Goal: Check status: Check status

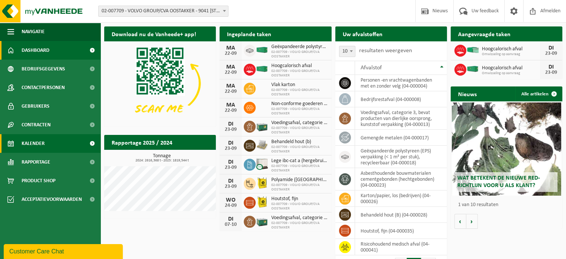
click at [45, 143] on link "Kalender" at bounding box center [50, 143] width 100 height 19
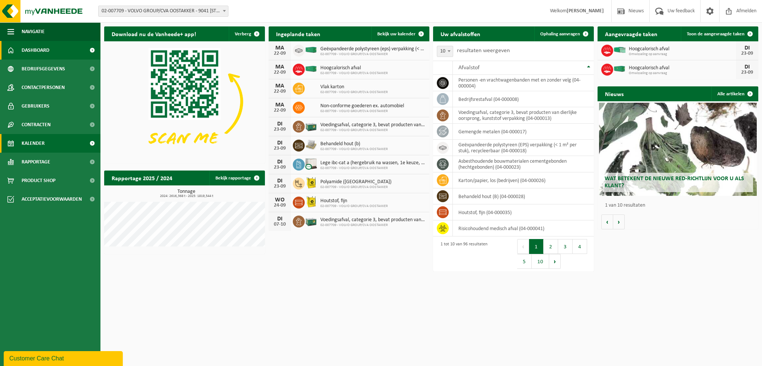
click at [38, 144] on span "Kalender" at bounding box center [33, 143] width 23 height 19
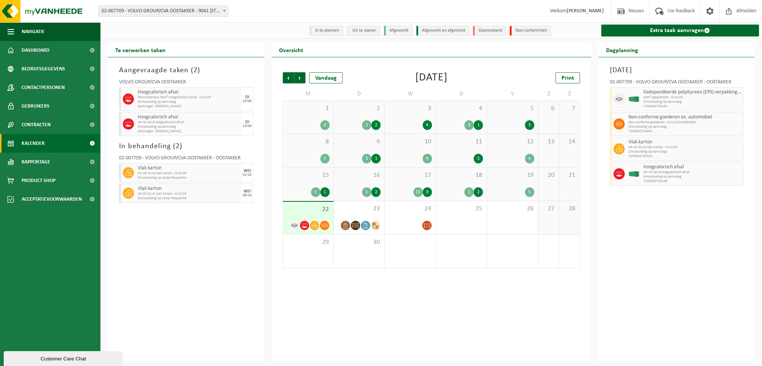
click at [494, 177] on span "19" at bounding box center [512, 175] width 43 height 8
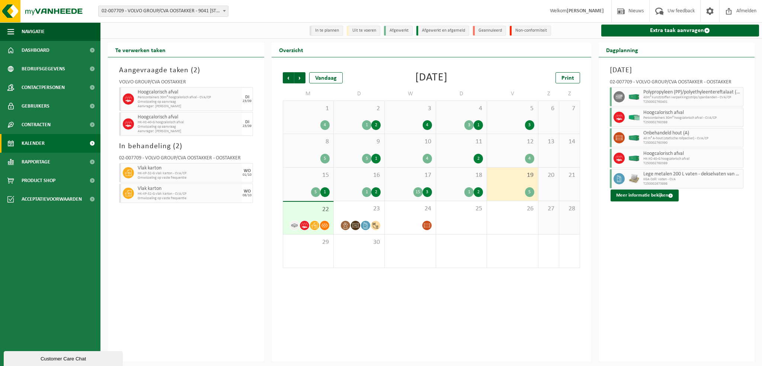
click at [511, 177] on span "19" at bounding box center [512, 175] width 43 height 8
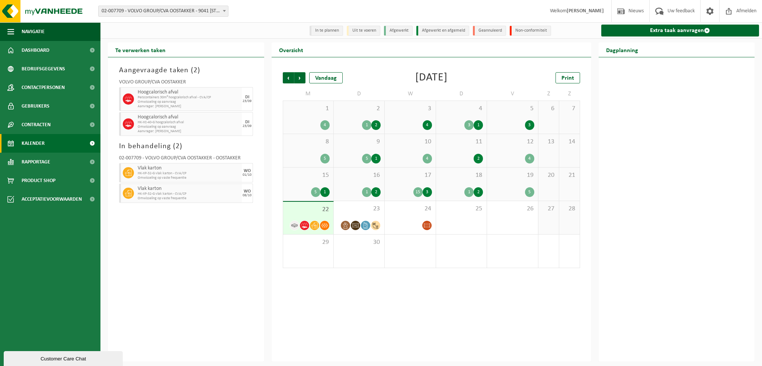
click at [513, 182] on div "19 5" at bounding box center [512, 183] width 51 height 33
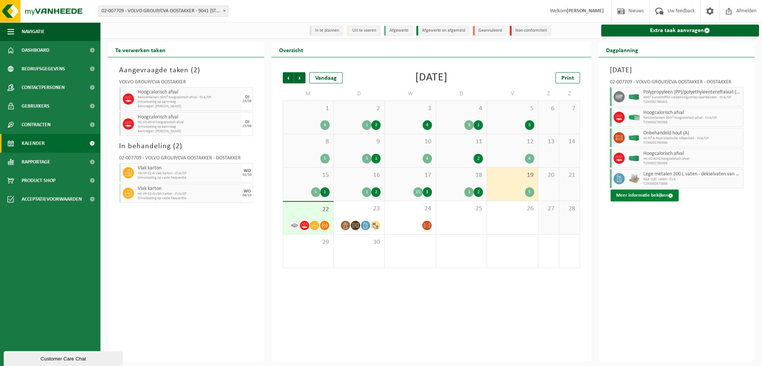
click at [669, 195] on span at bounding box center [670, 195] width 5 height 5
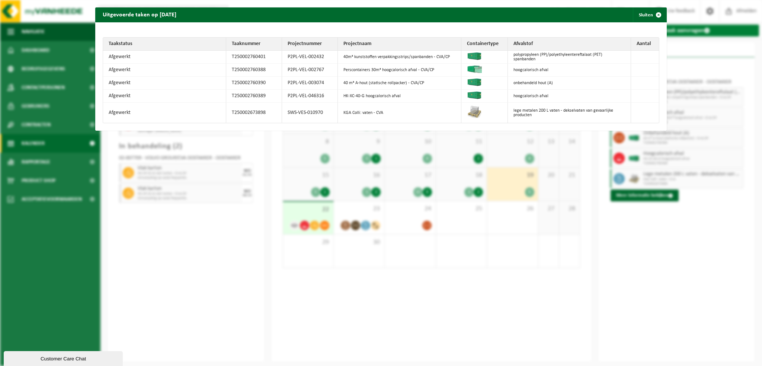
drag, startPoint x: 652, startPoint y: 15, endPoint x: 663, endPoint y: 26, distance: 15.3
click at [654, 15] on span "button" at bounding box center [658, 14] width 15 height 15
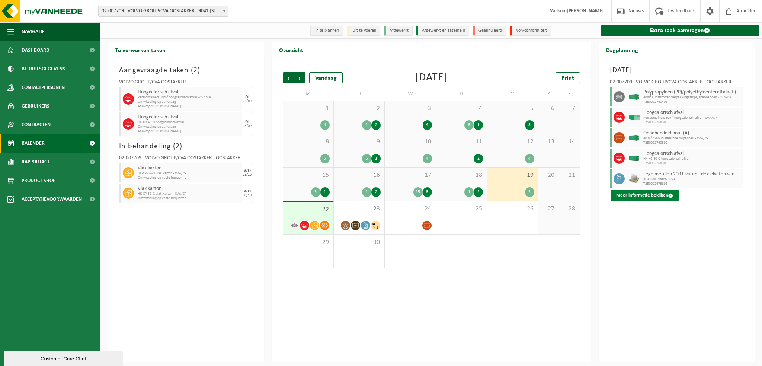
click at [642, 193] on button "Meer informatie bekijken" at bounding box center [645, 195] width 68 height 12
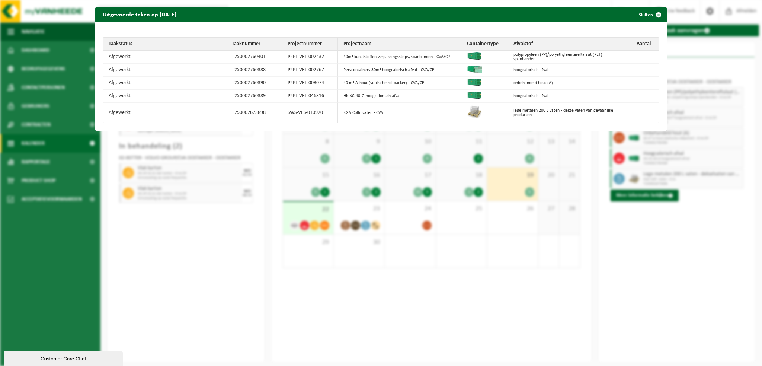
click at [655, 253] on div "Uitgevoerde taken op 2025-09-19 Sluiten Taakstatus Taaknummer Projectnummer Pro…" at bounding box center [381, 183] width 762 height 366
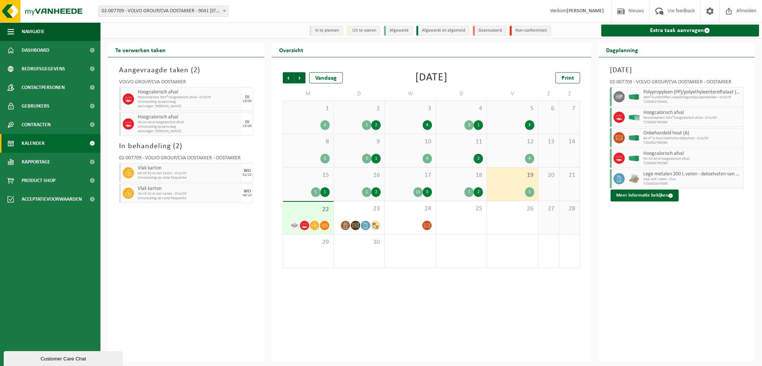
click at [306, 215] on div "22" at bounding box center [308, 218] width 50 height 32
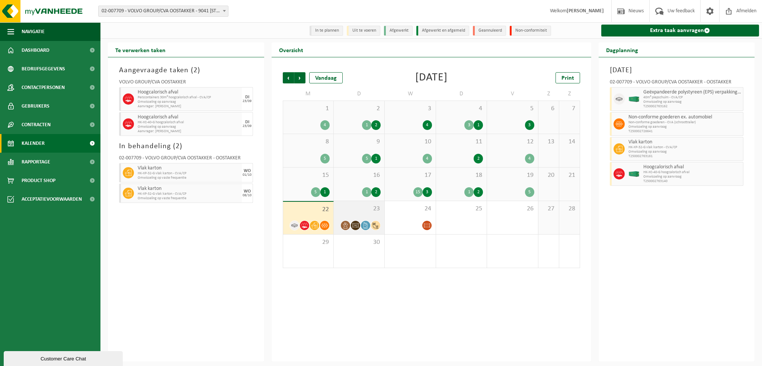
click at [369, 211] on span "23" at bounding box center [358, 209] width 43 height 8
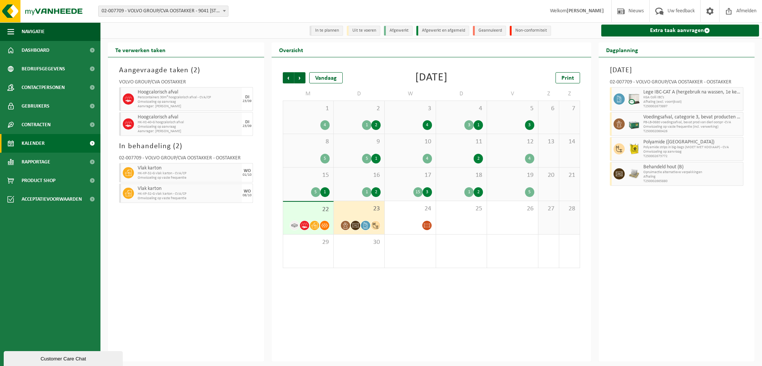
click at [225, 10] on b at bounding box center [224, 11] width 3 height 2
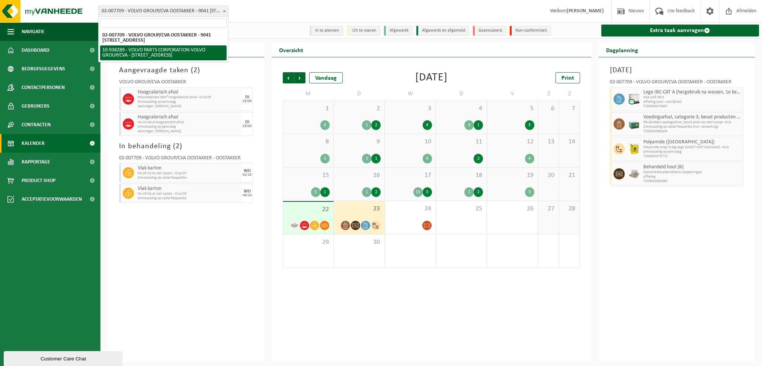
select select "140938"
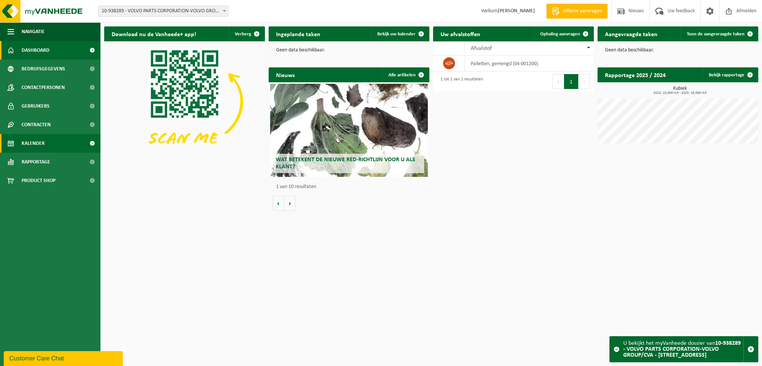
click at [42, 144] on span "Kalender" at bounding box center [33, 143] width 23 height 19
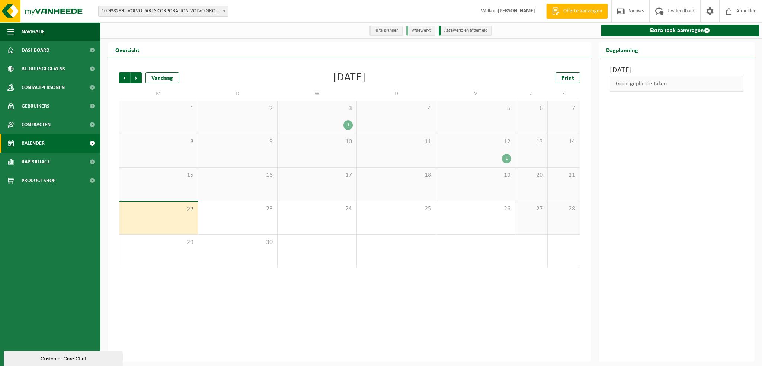
click at [222, 11] on span at bounding box center [224, 11] width 7 height 10
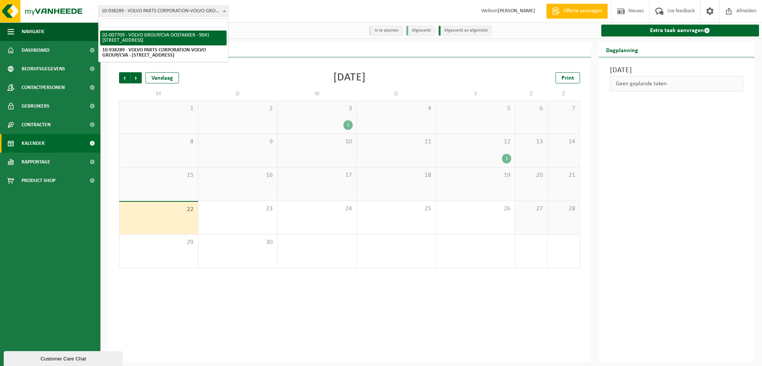
select select "1046"
